Goal: Information Seeking & Learning: Learn about a topic

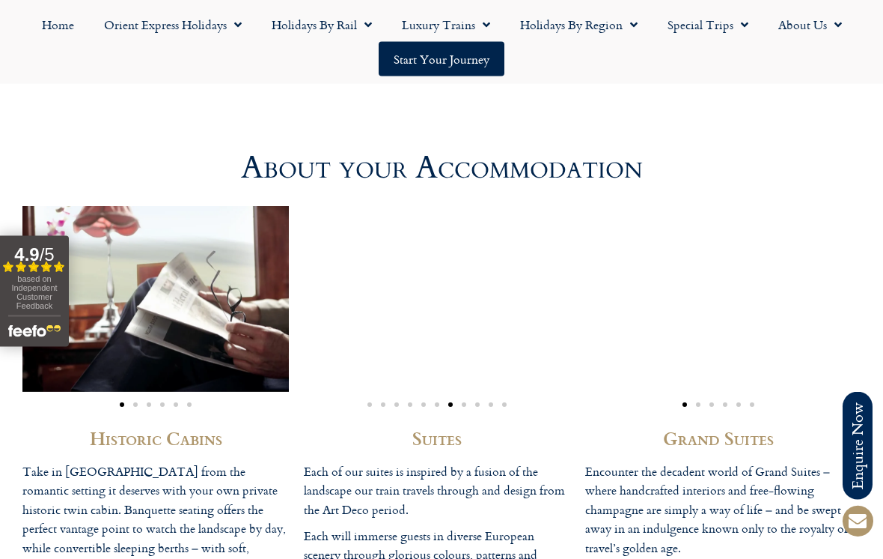
scroll to position [3781, 0]
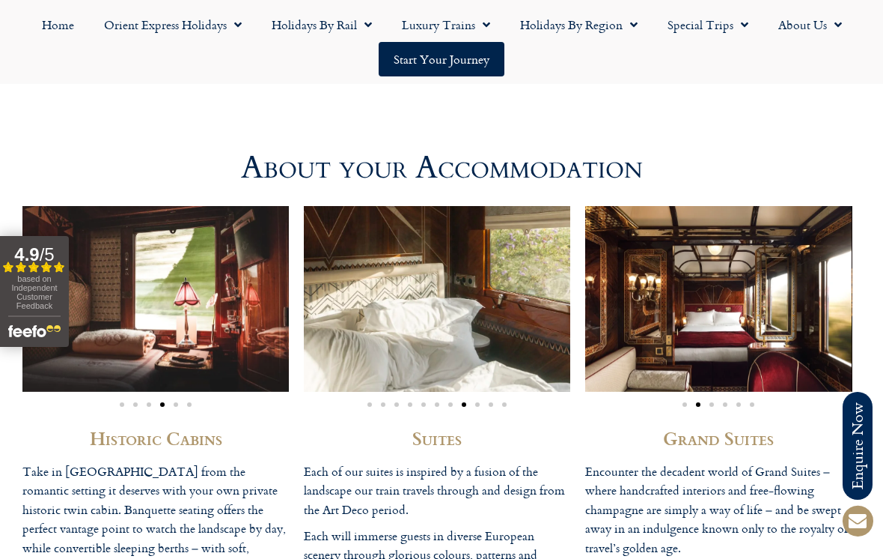
click at [807, 332] on img "2 / 6" at bounding box center [718, 298] width 267 height 185
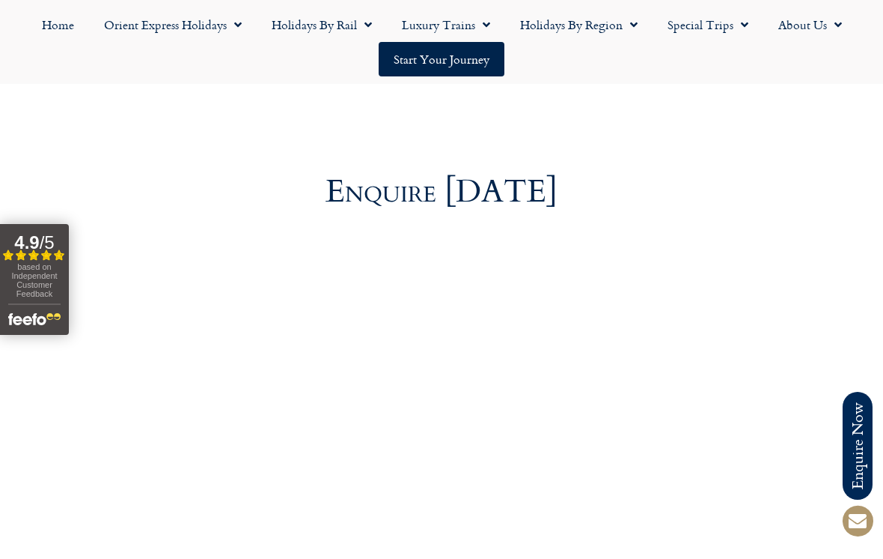
scroll to position [5128, 0]
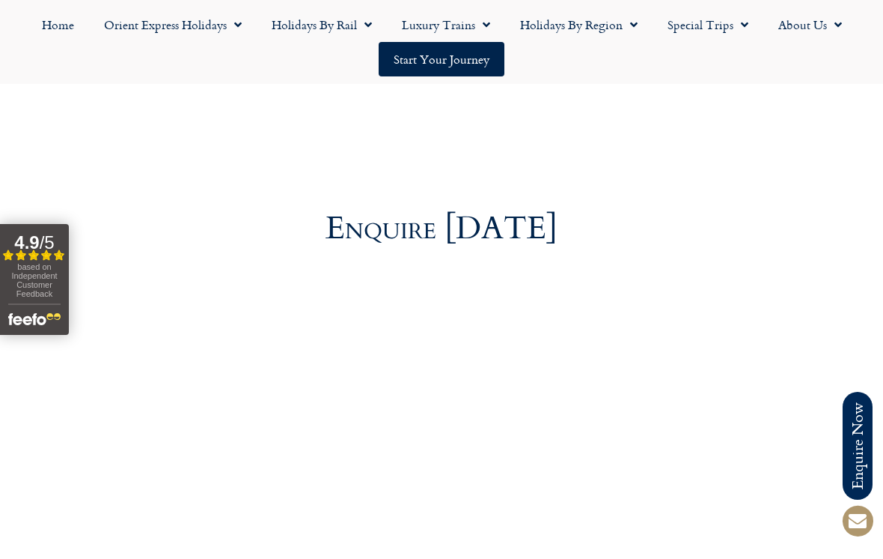
click at [222, 33] on link "Orient Express Holidays" at bounding box center [173, 24] width 168 height 34
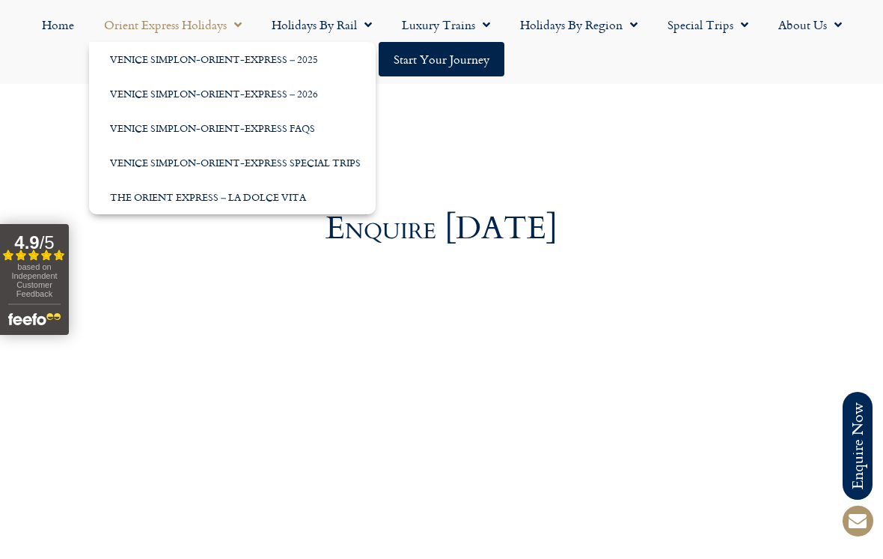
click at [225, 204] on link "The Orient Express – La Dolce Vita" at bounding box center [232, 197] width 287 height 34
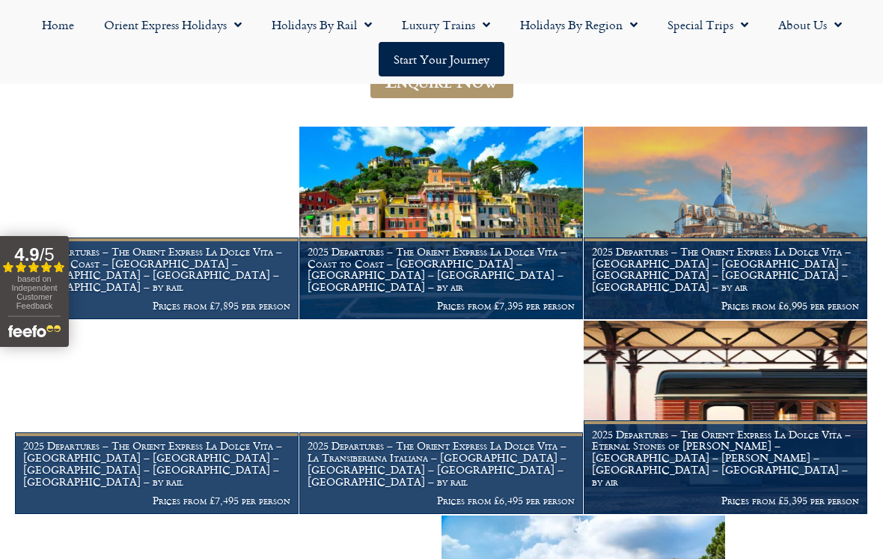
scroll to position [1195, 0]
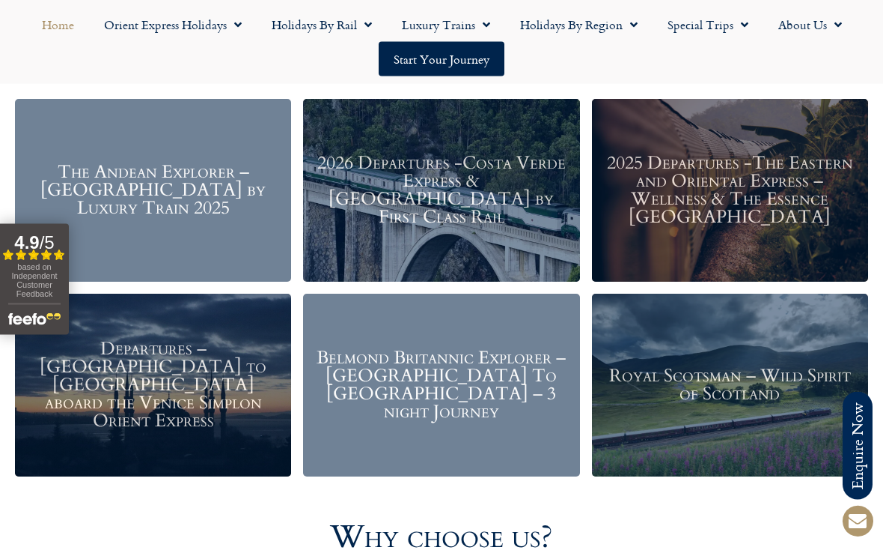
scroll to position [1734, 0]
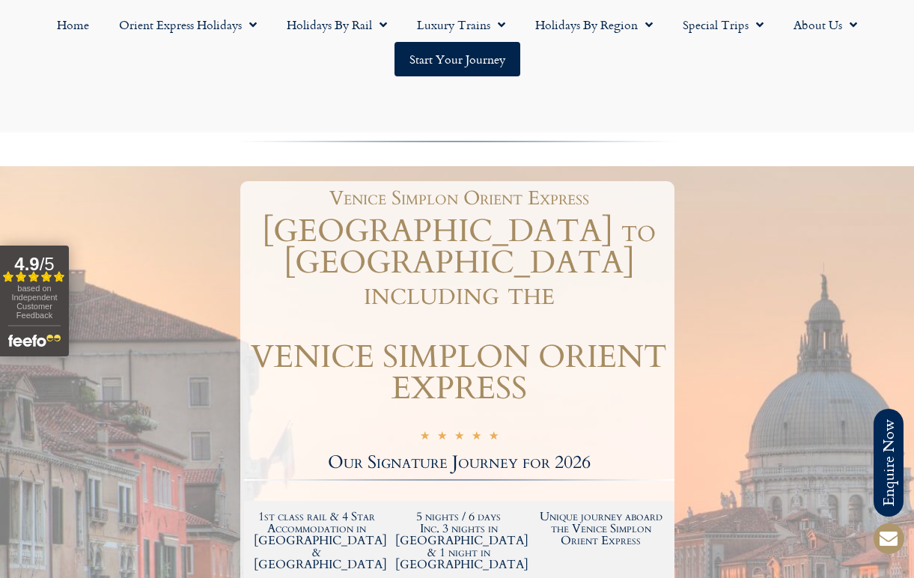
click at [877, 279] on div at bounding box center [457, 568] width 914 height 804
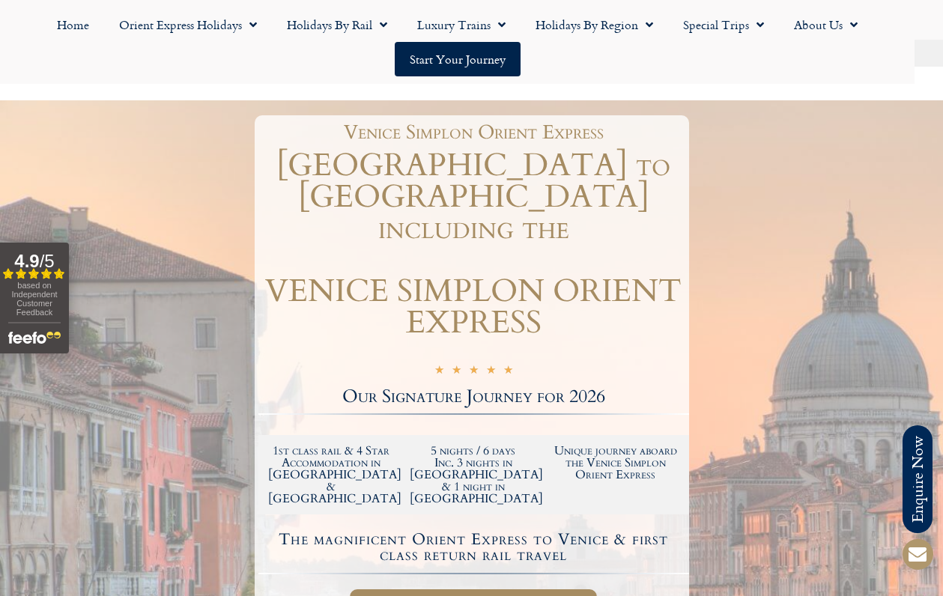
scroll to position [133, 0]
